Goal: Information Seeking & Learning: Learn about a topic

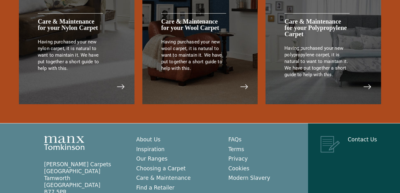
scroll to position [1359, 0]
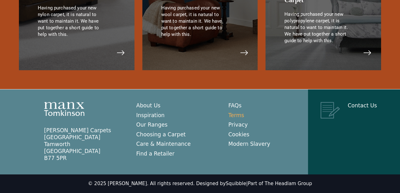
click at [236, 117] on link "Terms" at bounding box center [237, 115] width 16 height 6
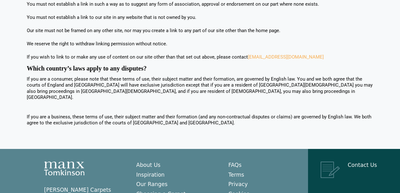
scroll to position [1051, 0]
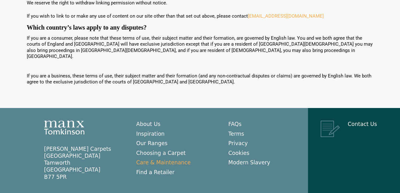
click at [181, 159] on link "Care & Maintenance" at bounding box center [163, 162] width 55 height 6
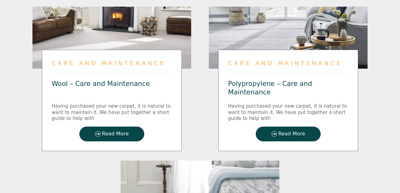
scroll to position [651, 0]
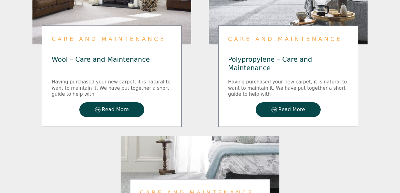
click at [118, 107] on span "Read More" at bounding box center [115, 109] width 27 height 5
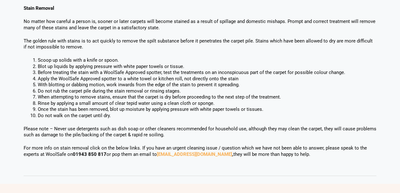
scroll to position [441, 0]
